Goal: Information Seeking & Learning: Learn about a topic

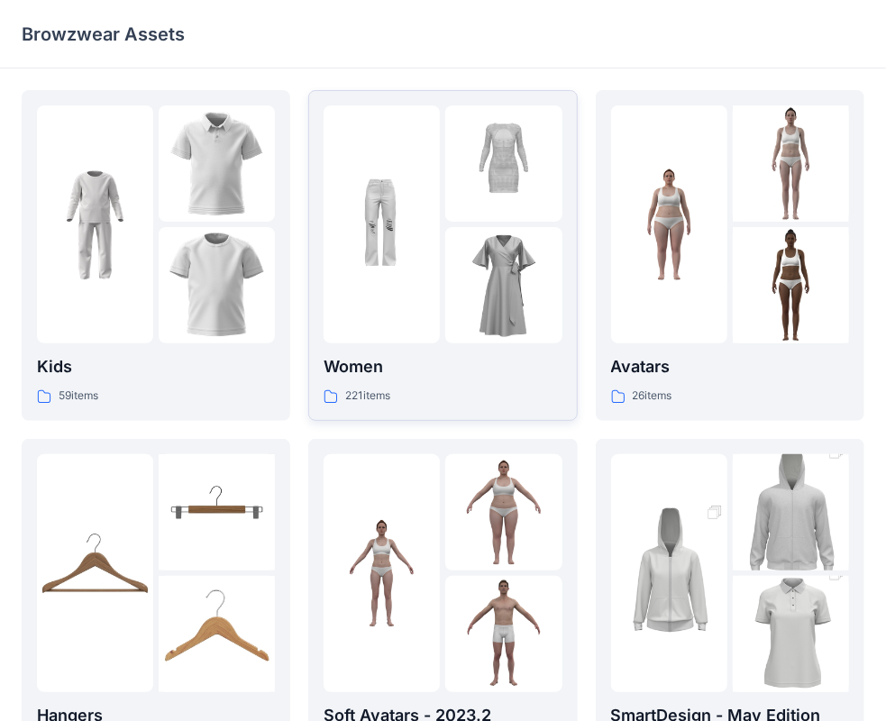
click at [477, 259] on img at bounding box center [503, 285] width 116 height 116
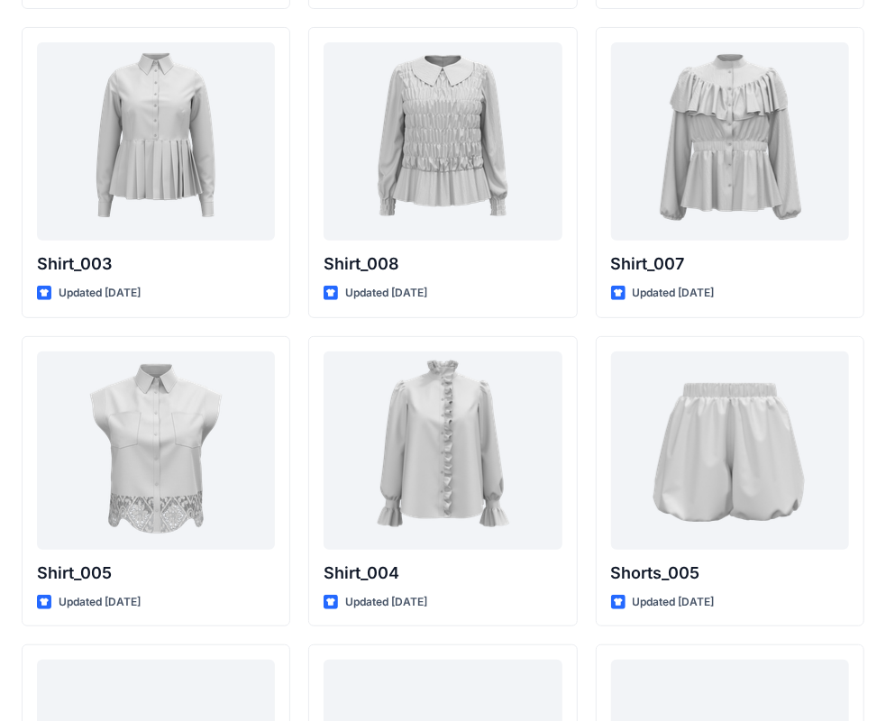
scroll to position [8166, 0]
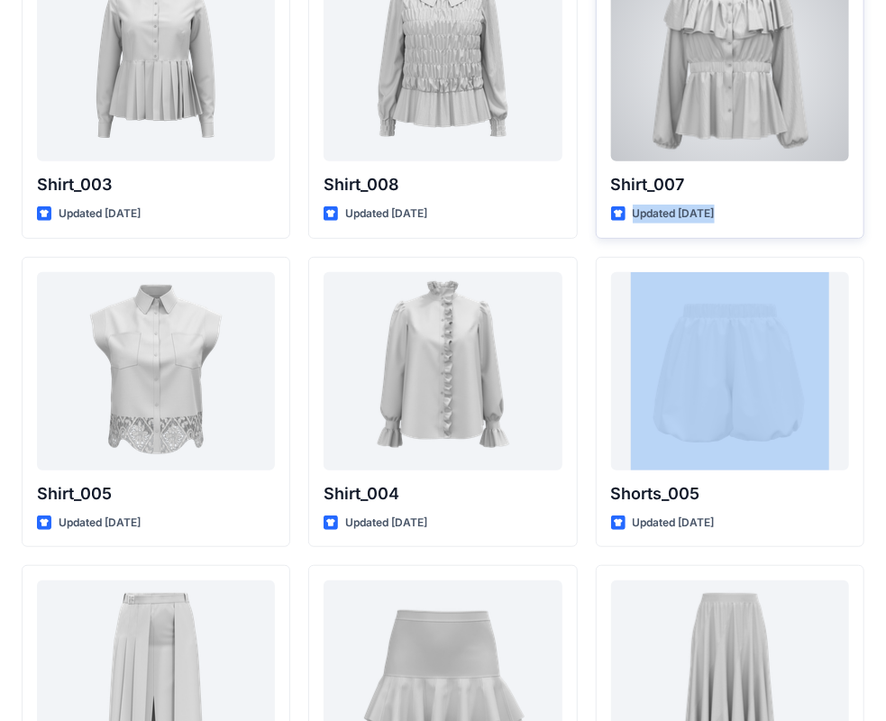
drag, startPoint x: 874, startPoint y: 270, endPoint x: 874, endPoint y: 172, distance: 98.2
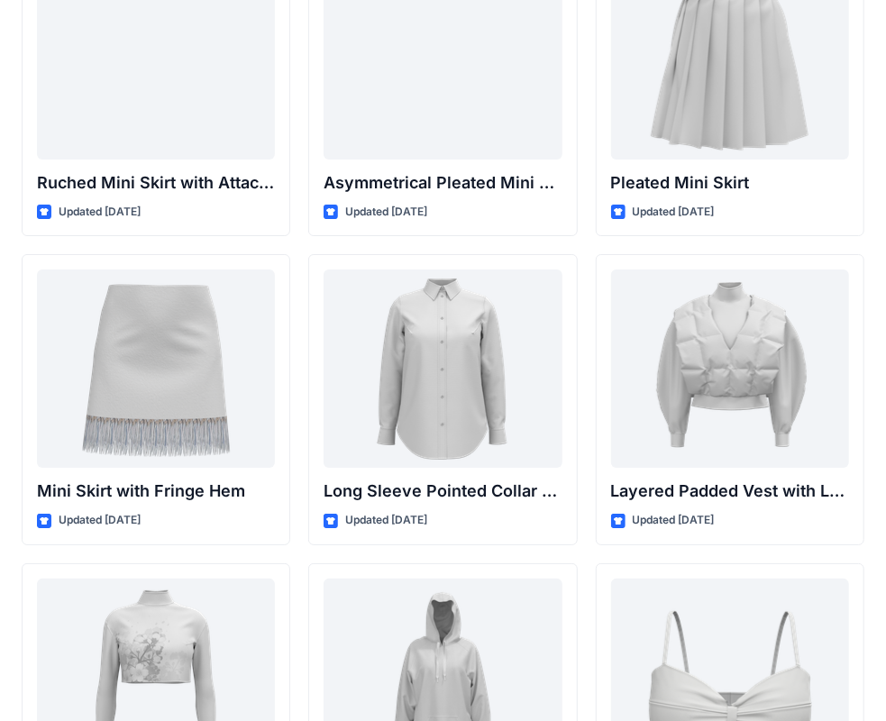
scroll to position [5102, 0]
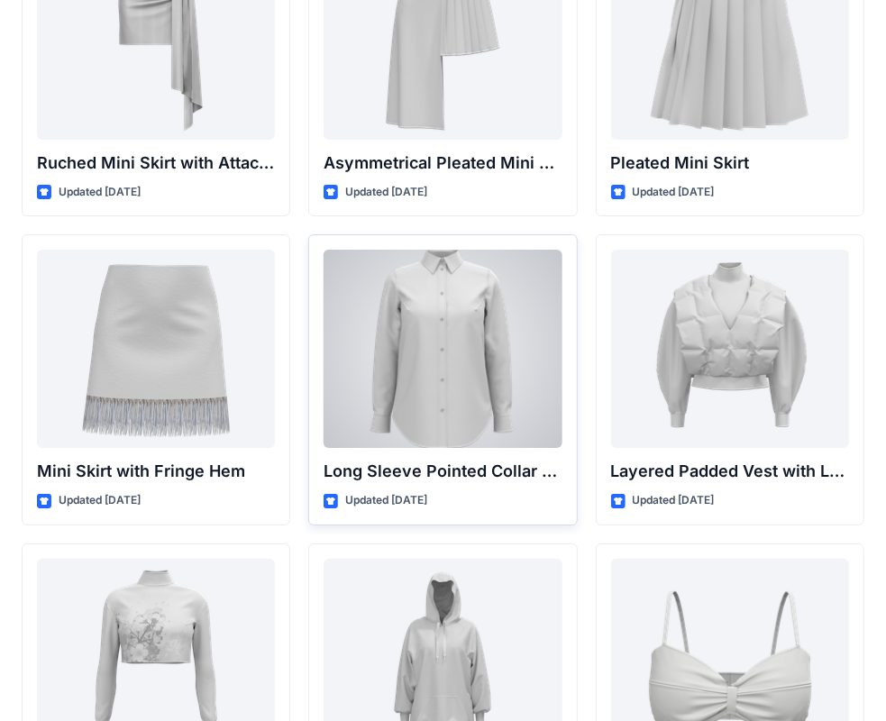
click at [508, 330] on div at bounding box center [442, 349] width 238 height 198
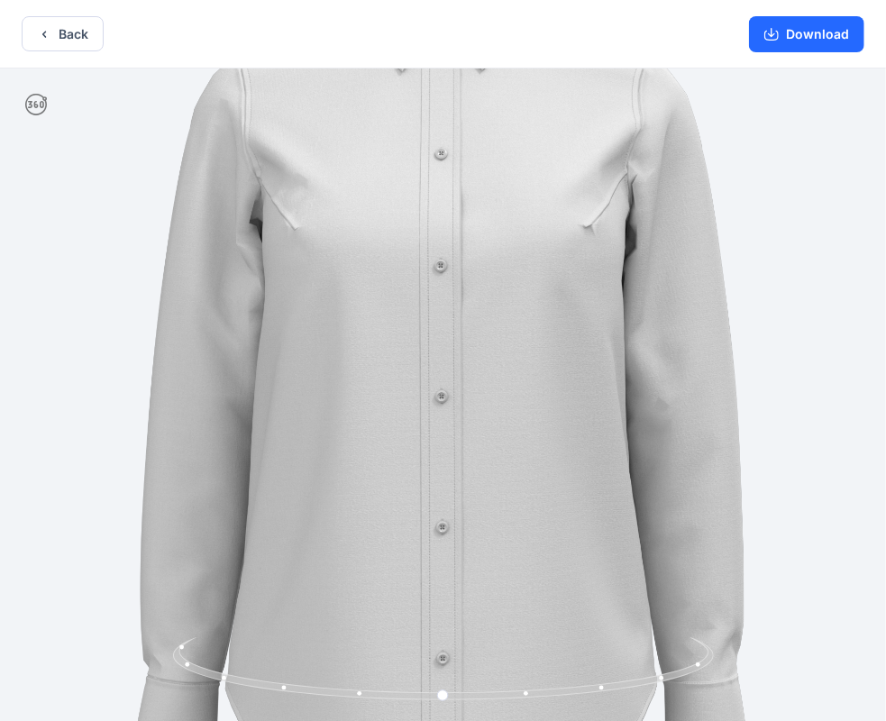
click at [555, 371] on img at bounding box center [442, 394] width 942 height 942
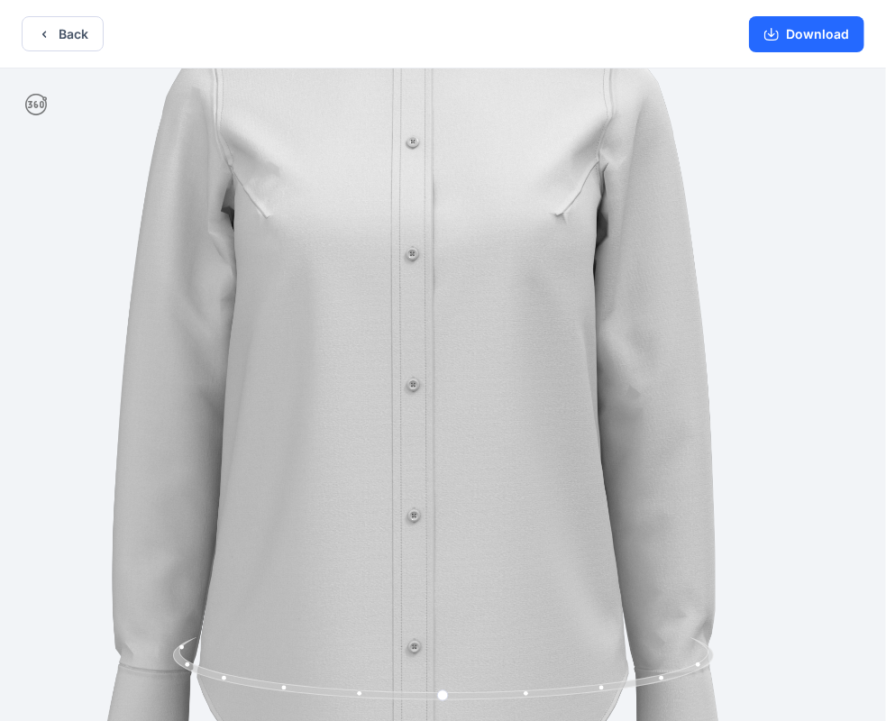
drag, startPoint x: 596, startPoint y: 362, endPoint x: 389, endPoint y: 346, distance: 207.8
click at [389, 346] on img at bounding box center [414, 383] width 942 height 942
drag, startPoint x: 442, startPoint y: 693, endPoint x: 519, endPoint y: 636, distance: 95.3
click at [486, 667] on icon at bounding box center [445, 671] width 545 height 68
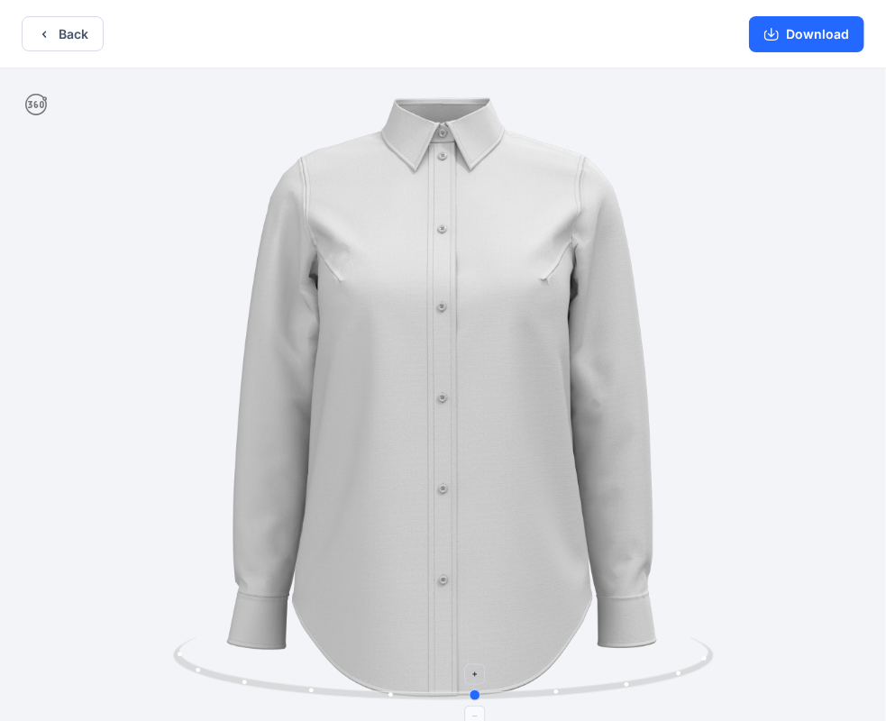
drag, startPoint x: 485, startPoint y: 696, endPoint x: 441, endPoint y: 682, distance: 45.6
click at [441, 685] on icon at bounding box center [445, 671] width 545 height 68
